Goal: Transaction & Acquisition: Purchase product/service

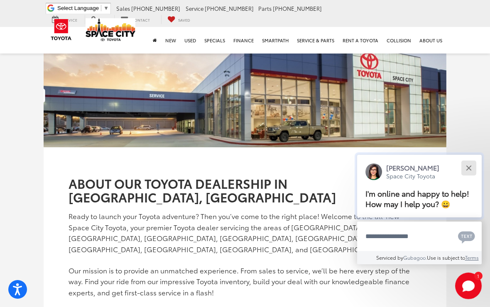
click at [469, 160] on button "Close" at bounding box center [469, 168] width 18 height 18
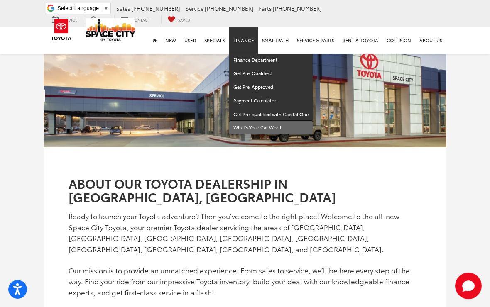
click at [279, 121] on link "What's Your Car Worth" at bounding box center [270, 127] width 83 height 13
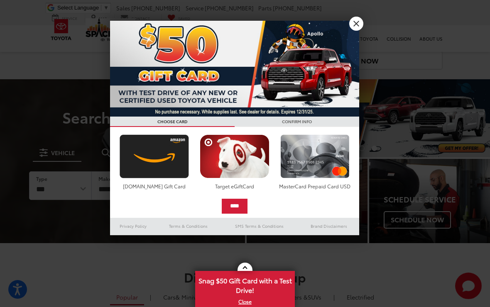
click at [357, 23] on link "X" at bounding box center [356, 24] width 14 height 14
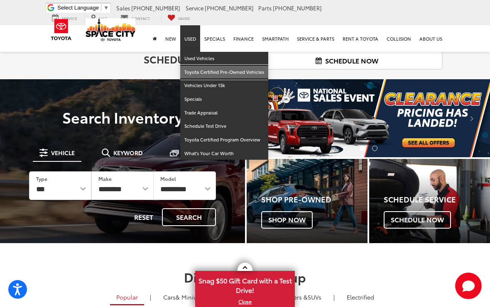
click at [255, 66] on link "Toyota Certified Pre-Owned Vehicles" at bounding box center [224, 73] width 88 height 14
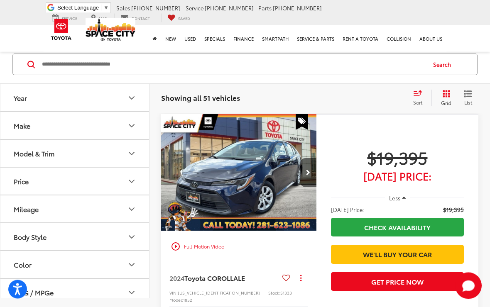
scroll to position [56, 0]
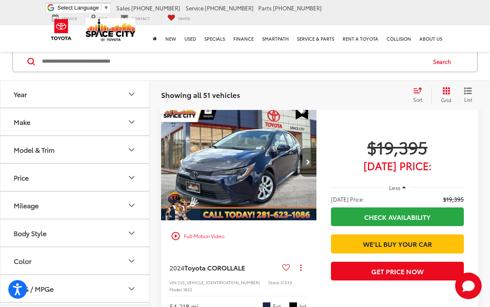
click at [306, 162] on icon "Next image" at bounding box center [308, 162] width 4 height 6
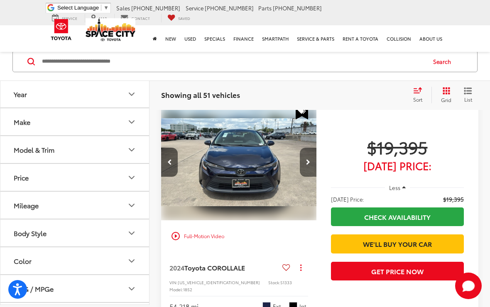
scroll to position [0, 157]
click at [308, 161] on icon "Next image" at bounding box center [308, 162] width 4 height 6
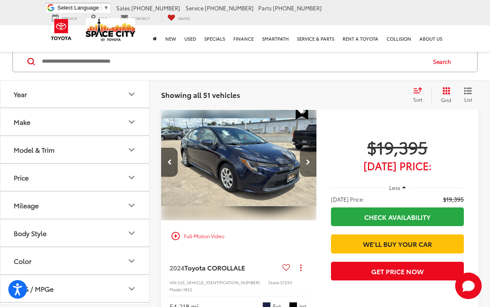
scroll to position [0, 313]
click at [308, 162] on icon "Next image" at bounding box center [308, 162] width 4 height 6
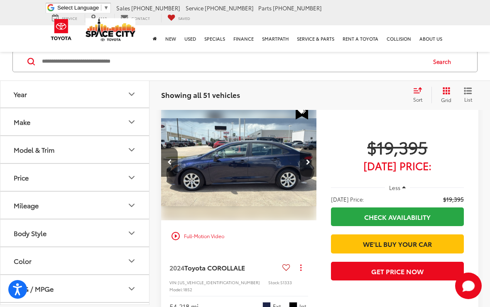
scroll to position [0, 470]
click at [307, 162] on icon "Next image" at bounding box center [308, 162] width 4 height 6
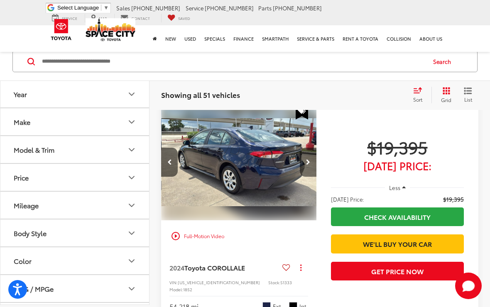
scroll to position [0, 626]
click at [309, 162] on icon "Next image" at bounding box center [308, 162] width 4 height 6
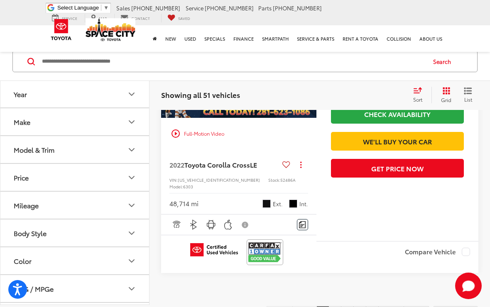
scroll to position [3268, 0]
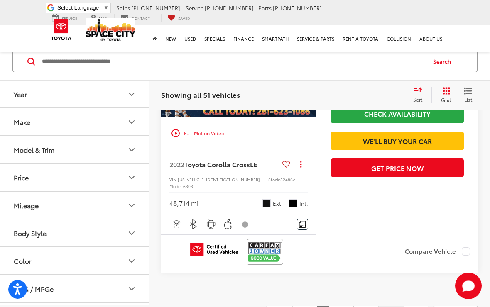
click at [382, 306] on link "Next" at bounding box center [391, 313] width 26 height 15
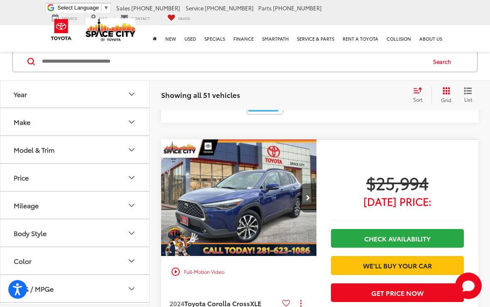
scroll to position [2301, 0]
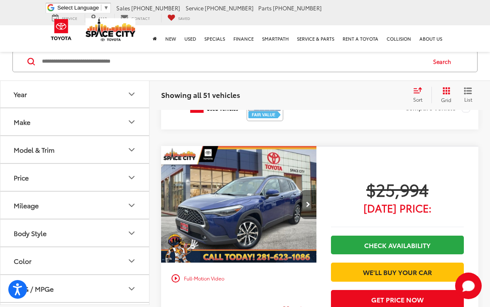
click at [308, 202] on icon "Next image" at bounding box center [308, 205] width 4 height 6
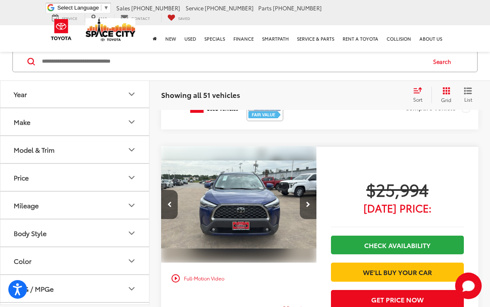
click at [307, 202] on icon "Next image" at bounding box center [308, 205] width 4 height 6
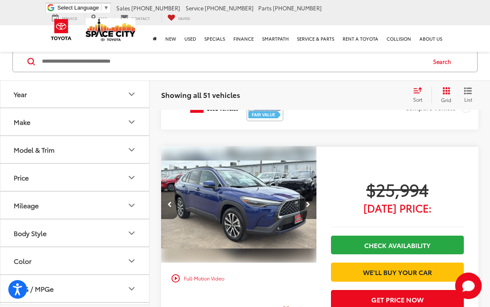
click at [308, 202] on icon "Next image" at bounding box center [308, 205] width 4 height 6
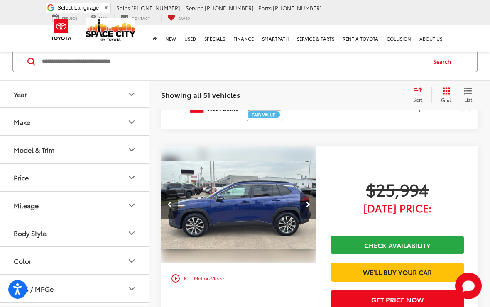
scroll to position [0, 470]
click at [307, 202] on icon "Next image" at bounding box center [308, 205] width 4 height 6
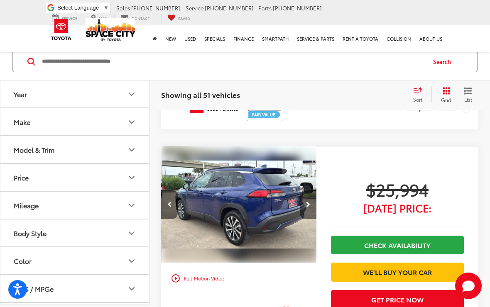
scroll to position [0, 626]
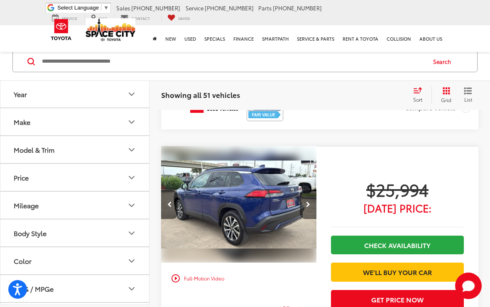
click at [309, 202] on icon "Next image" at bounding box center [308, 205] width 4 height 6
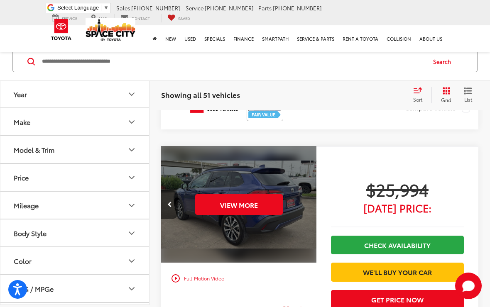
scroll to position [0, 783]
click at [264, 194] on button "View More" at bounding box center [239, 204] width 88 height 21
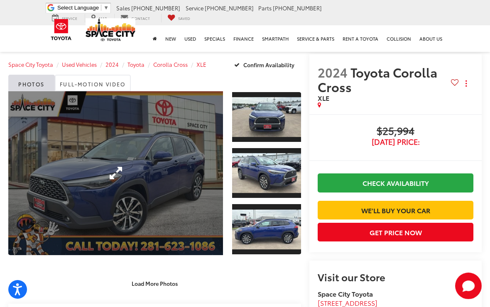
click at [211, 176] on link "Expand Photo 0" at bounding box center [115, 173] width 215 height 164
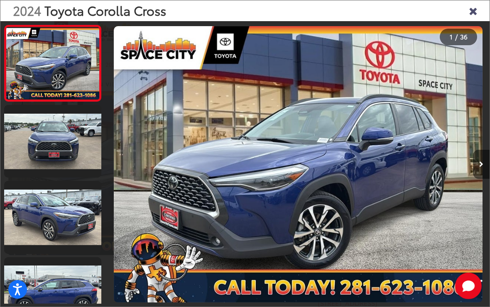
click at [480, 167] on icon "Next image" at bounding box center [481, 165] width 4 height 6
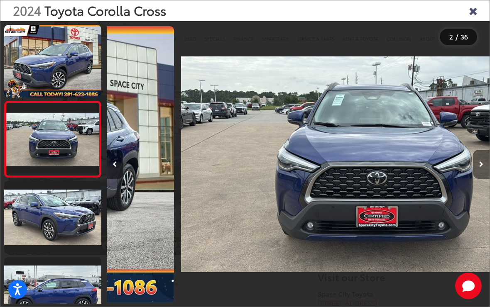
scroll to position [0, 383]
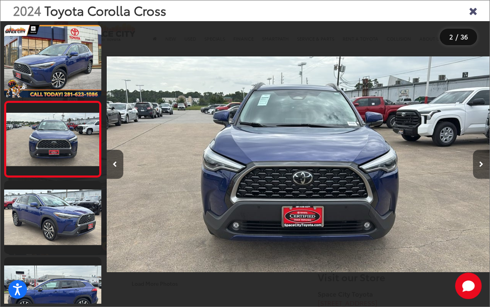
click at [478, 171] on button "Next image" at bounding box center [481, 164] width 17 height 29
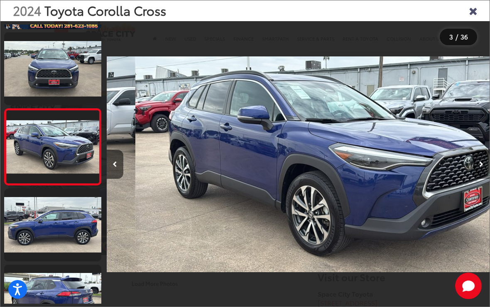
scroll to position [0, 766]
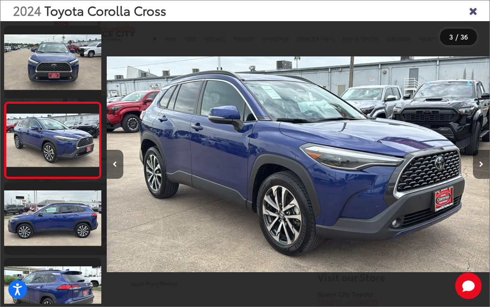
click at [480, 167] on icon "Next image" at bounding box center [481, 165] width 4 height 6
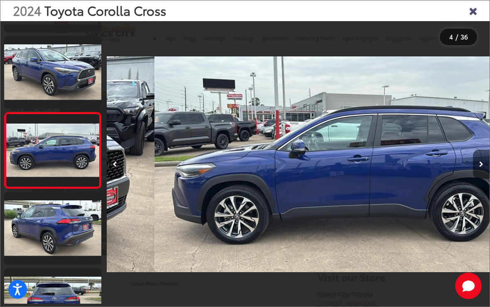
scroll to position [0, 1149]
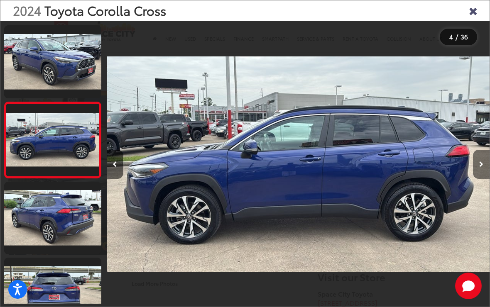
click at [481, 167] on icon "Next image" at bounding box center [481, 165] width 4 height 6
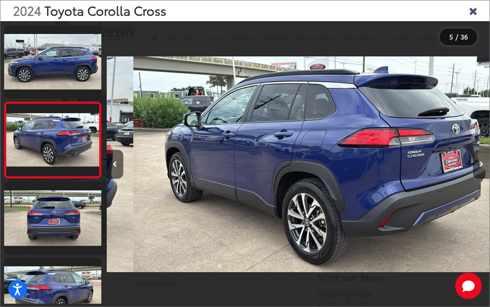
scroll to position [0, 1532]
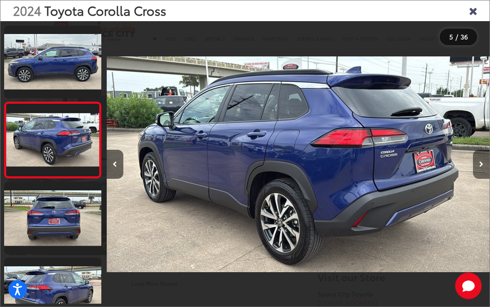
click at [480, 167] on icon "Next image" at bounding box center [481, 165] width 4 height 6
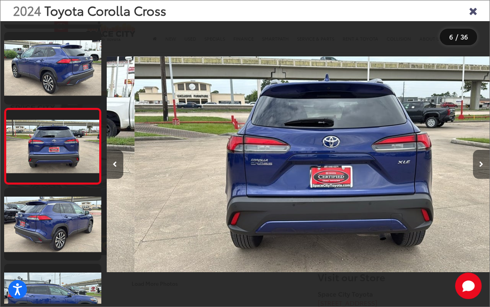
scroll to position [0, 1915]
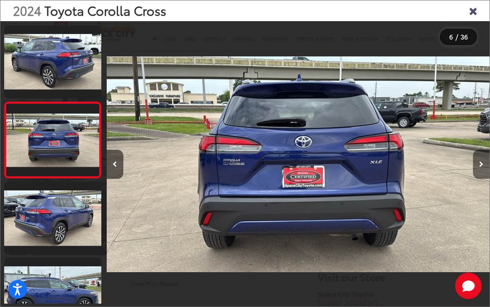
click at [481, 167] on icon "Next image" at bounding box center [481, 165] width 4 height 6
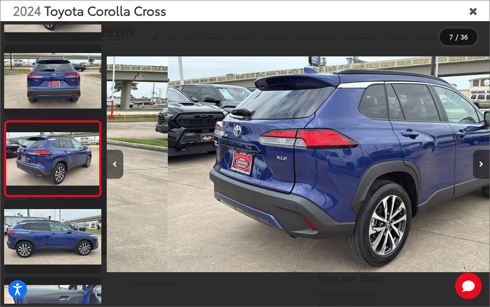
scroll to position [379, 0]
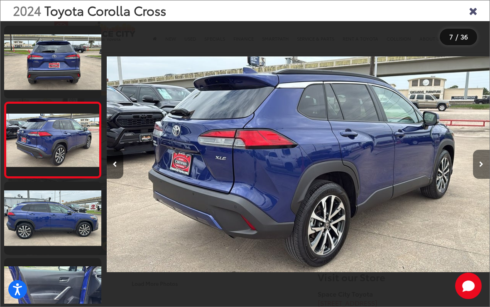
click at [480, 167] on icon "Next image" at bounding box center [481, 165] width 4 height 6
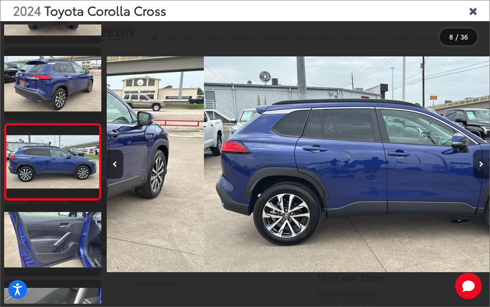
scroll to position [0, 0]
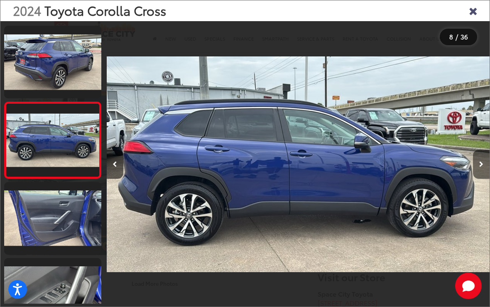
click at [480, 167] on icon "Next image" at bounding box center [481, 165] width 4 height 6
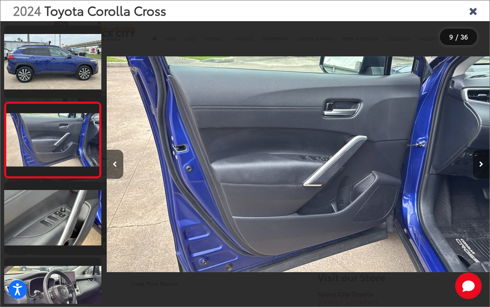
click at [480, 167] on icon "Next image" at bounding box center [481, 165] width 4 height 6
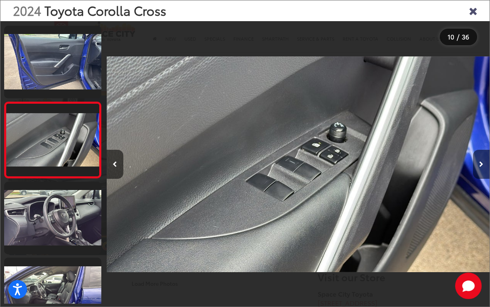
click at [481, 167] on icon "Next image" at bounding box center [481, 165] width 4 height 6
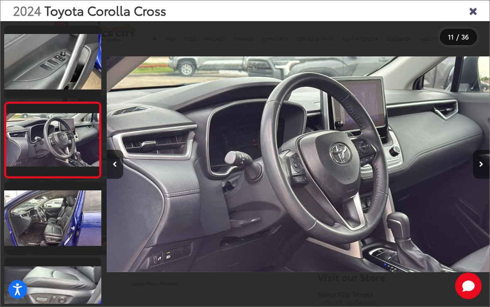
click at [480, 167] on icon "Next image" at bounding box center [481, 165] width 4 height 6
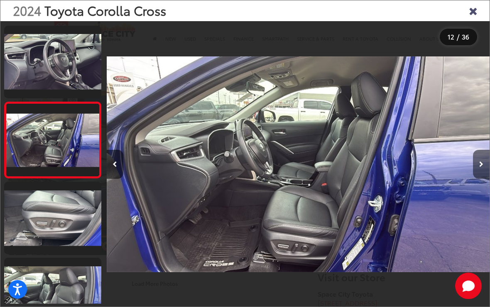
click at [477, 171] on button "Next image" at bounding box center [481, 164] width 17 height 29
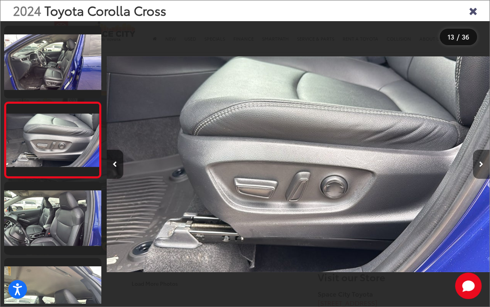
click at [480, 167] on icon "Next image" at bounding box center [481, 165] width 4 height 6
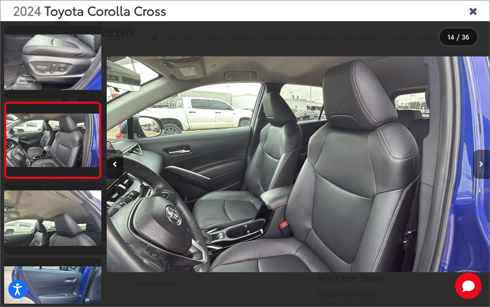
click at [480, 167] on icon "Next image" at bounding box center [481, 165] width 4 height 6
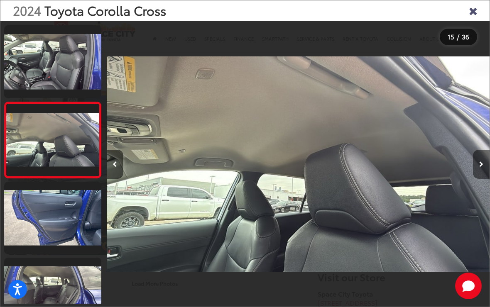
click at [479, 170] on button "Next image" at bounding box center [481, 164] width 17 height 29
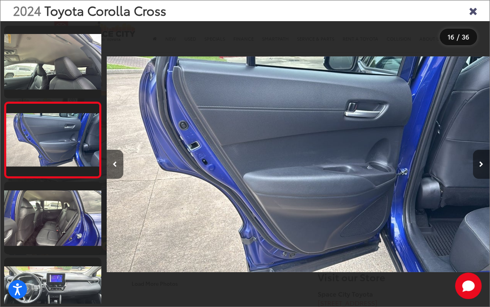
click at [479, 167] on icon "Next image" at bounding box center [481, 165] width 4 height 6
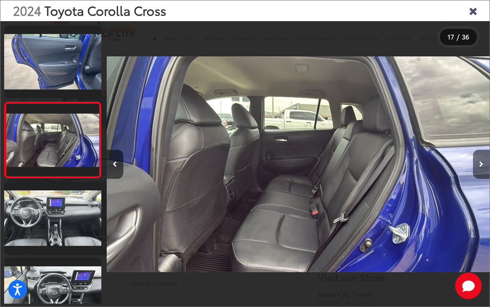
click at [479, 170] on button "Next image" at bounding box center [481, 164] width 17 height 29
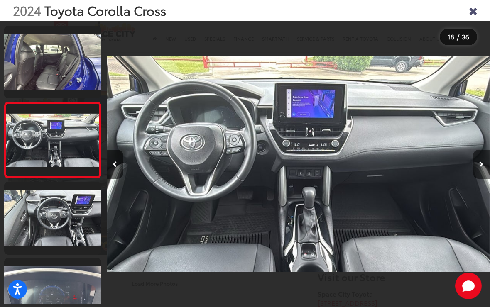
click at [482, 167] on icon "Next image" at bounding box center [481, 165] width 4 height 6
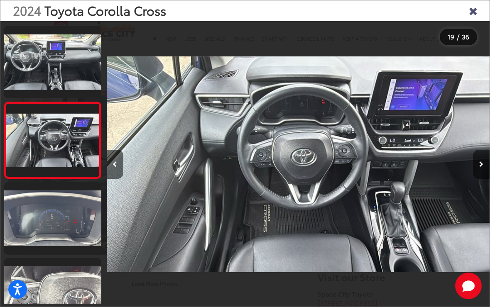
click at [479, 167] on icon "Next image" at bounding box center [481, 165] width 4 height 6
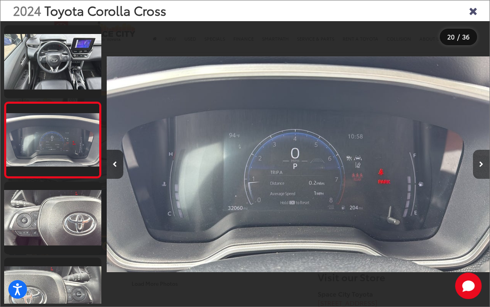
click at [480, 167] on icon "Next image" at bounding box center [481, 165] width 4 height 6
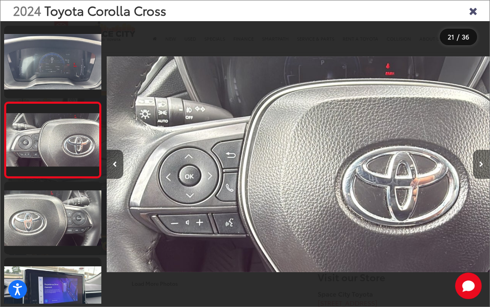
click at [481, 167] on icon "Next image" at bounding box center [481, 165] width 4 height 6
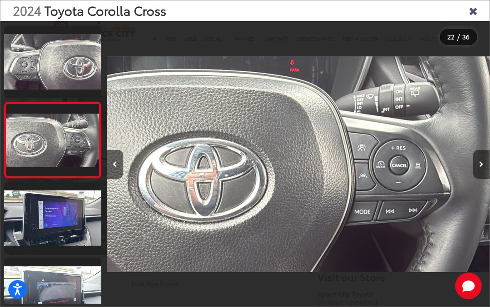
click at [482, 167] on icon "Next image" at bounding box center [481, 165] width 4 height 6
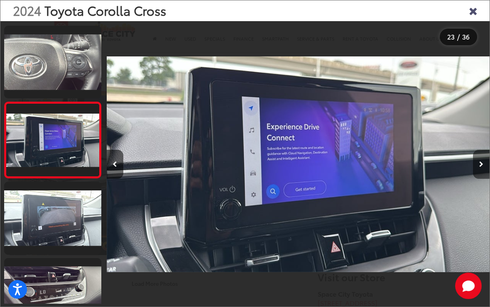
click at [480, 167] on icon "Next image" at bounding box center [481, 165] width 4 height 6
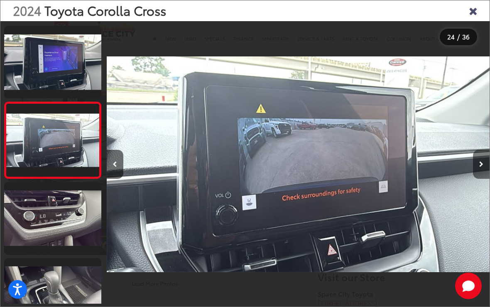
click at [482, 167] on icon "Next image" at bounding box center [481, 165] width 4 height 6
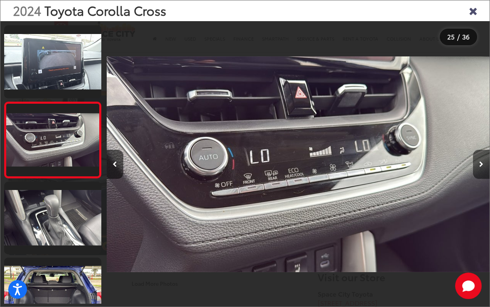
click at [480, 167] on icon "Next image" at bounding box center [481, 165] width 4 height 6
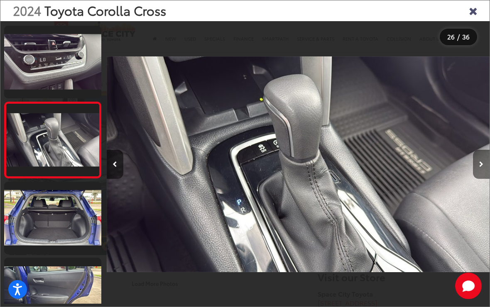
click at [480, 167] on icon "Next image" at bounding box center [481, 165] width 4 height 6
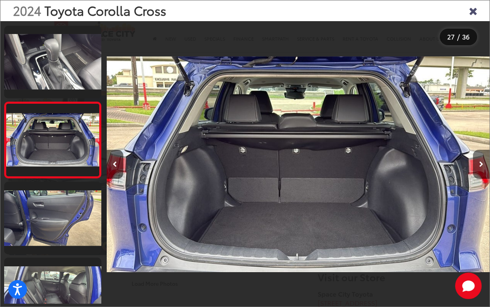
click at [481, 167] on icon "Next image" at bounding box center [481, 165] width 4 height 6
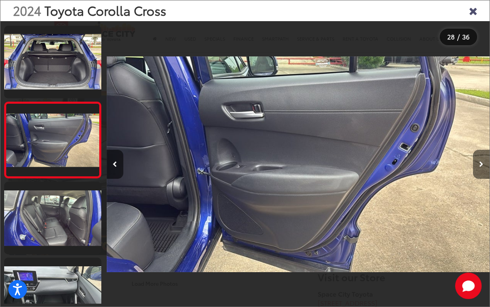
click at [480, 167] on icon "Next image" at bounding box center [481, 165] width 4 height 6
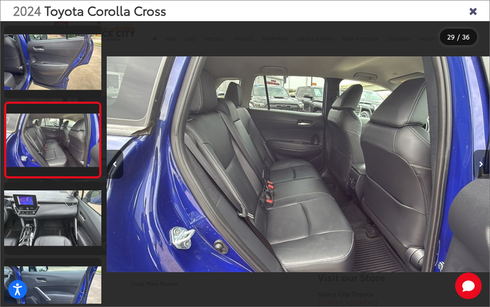
click at [482, 167] on icon "Next image" at bounding box center [481, 165] width 4 height 6
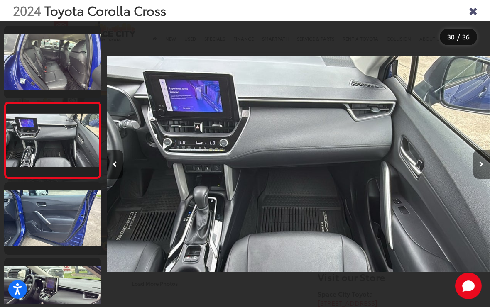
click at [482, 167] on icon "Next image" at bounding box center [481, 165] width 4 height 6
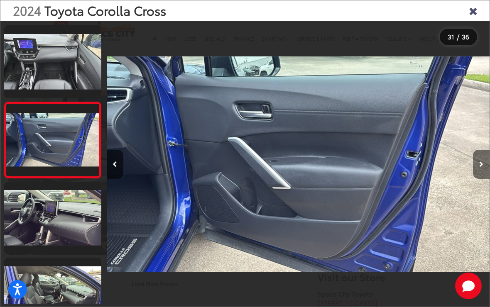
click at [482, 167] on icon "Next image" at bounding box center [481, 165] width 4 height 6
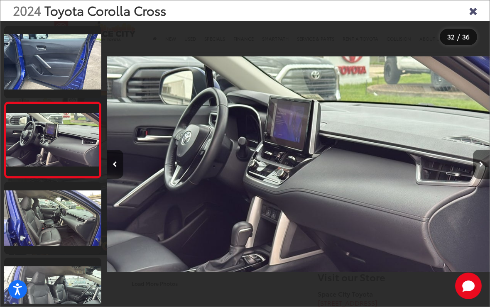
click at [479, 173] on button "Next image" at bounding box center [481, 164] width 17 height 29
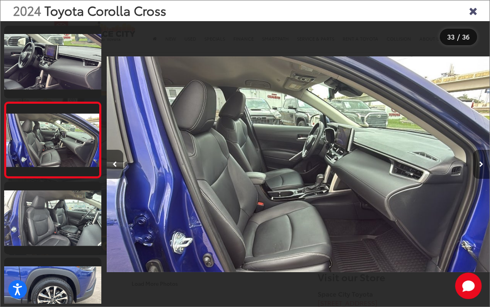
click at [479, 167] on icon "Next image" at bounding box center [481, 165] width 4 height 6
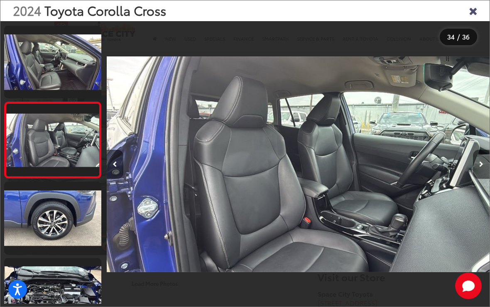
click at [480, 167] on icon "Next image" at bounding box center [481, 165] width 4 height 6
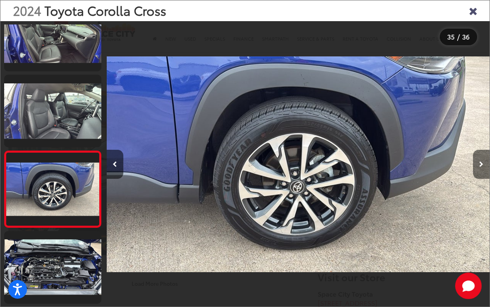
click at [480, 167] on icon "Next image" at bounding box center [481, 165] width 4 height 6
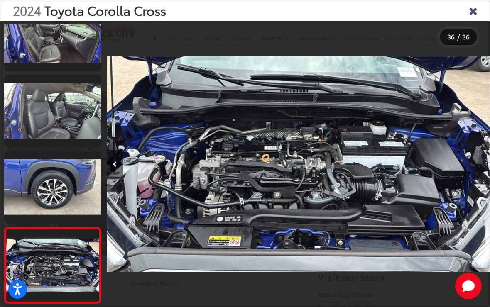
click at [472, 12] on icon "Close gallery" at bounding box center [473, 10] width 8 height 11
